Goal: Information Seeking & Learning: Learn about a topic

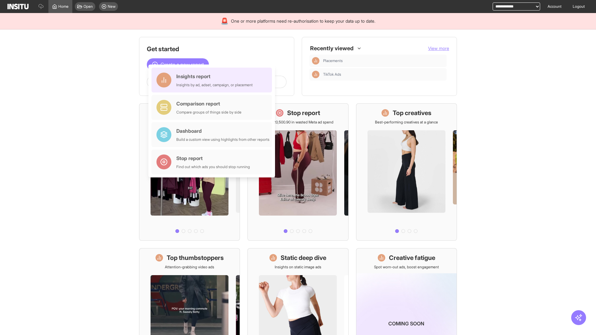
click at [213, 80] on div "Insights report Insights by ad, adset, campaign, or placement" at bounding box center [214, 80] width 76 height 15
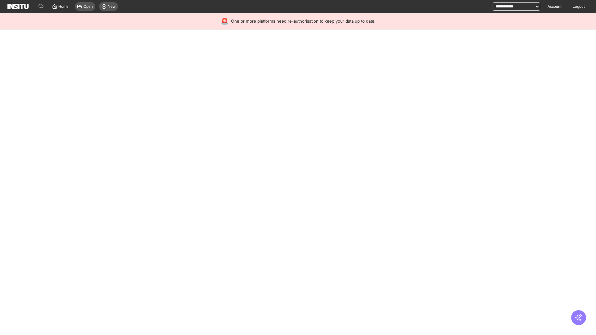
select select "**"
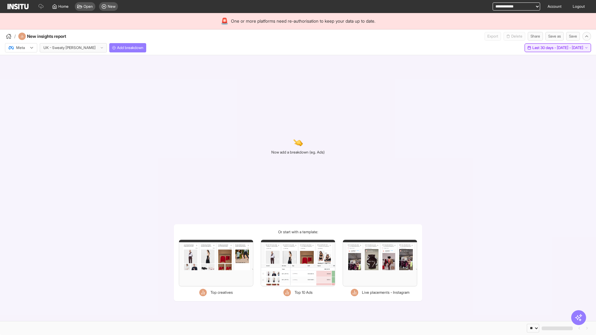
click at [544, 48] on span "Last 30 days - [DATE] - [DATE]" at bounding box center [558, 47] width 51 height 5
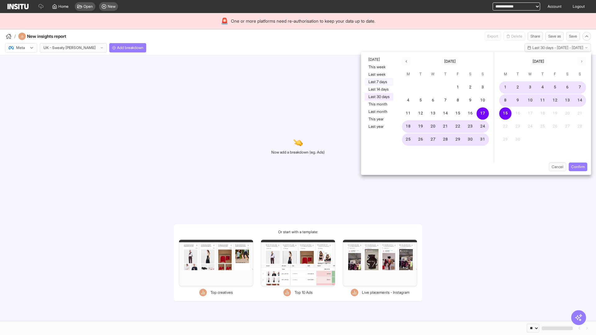
click at [379, 82] on button "Last 7 days" at bounding box center [379, 81] width 29 height 7
